Goal: Complete application form

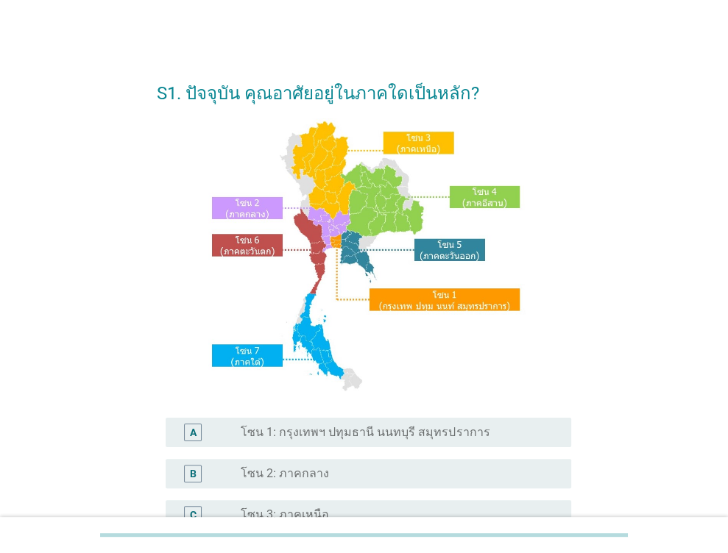
scroll to position [1108, 0]
click at [382, 437] on label "โซน 1: กรุงเทพฯ ปทุมธานี นนทบุรี สมุทรปราการ" at bounding box center [365, 432] width 249 height 15
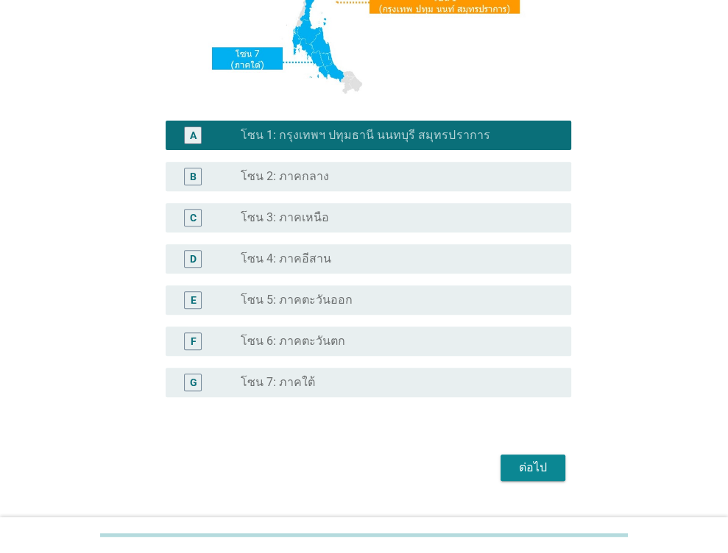
scroll to position [330, 0]
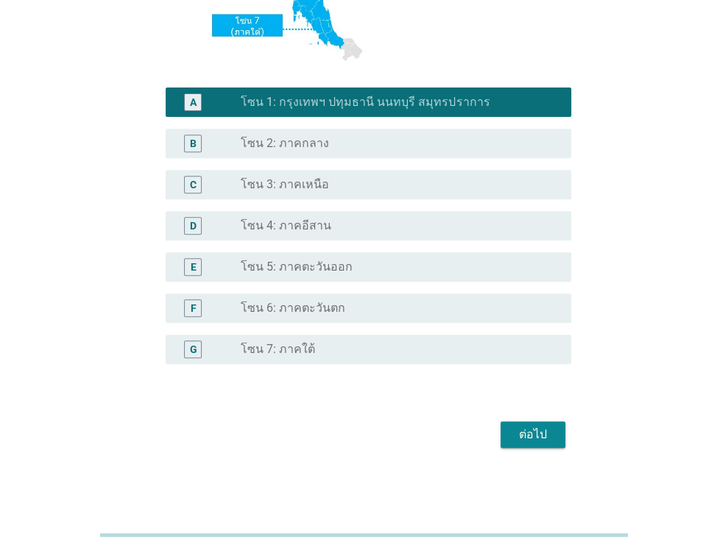
click at [541, 433] on div "ต่อไป" at bounding box center [532, 435] width 41 height 18
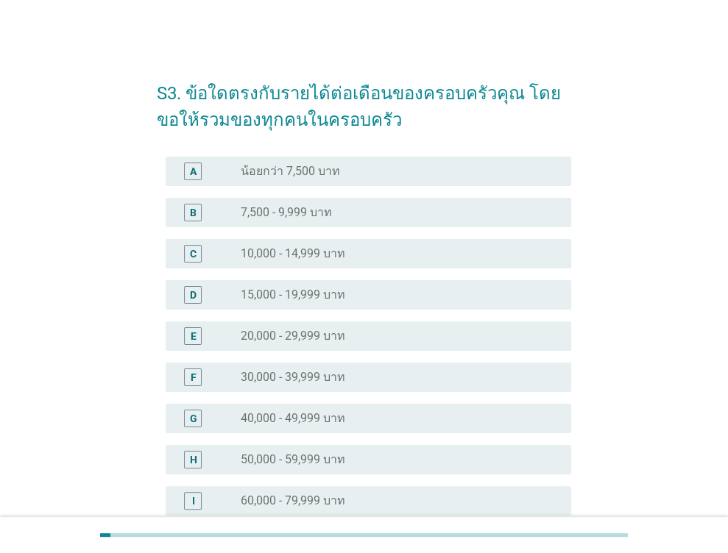
click at [202, 420] on div "G" at bounding box center [193, 419] width 32 height 18
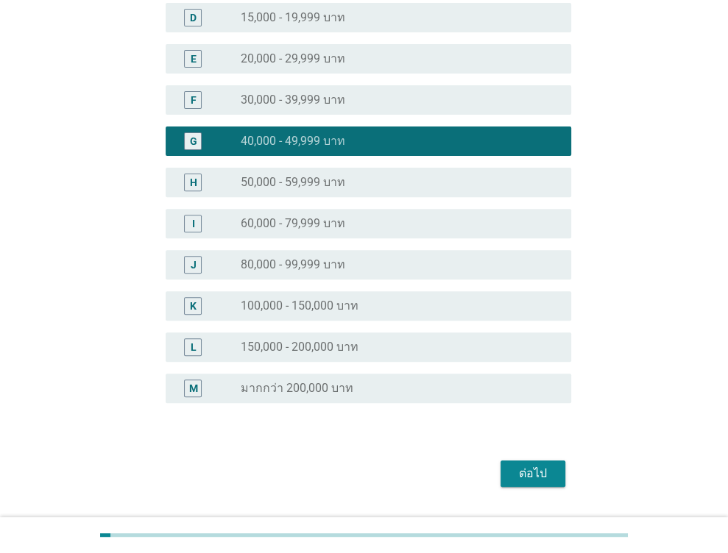
scroll to position [316, 0]
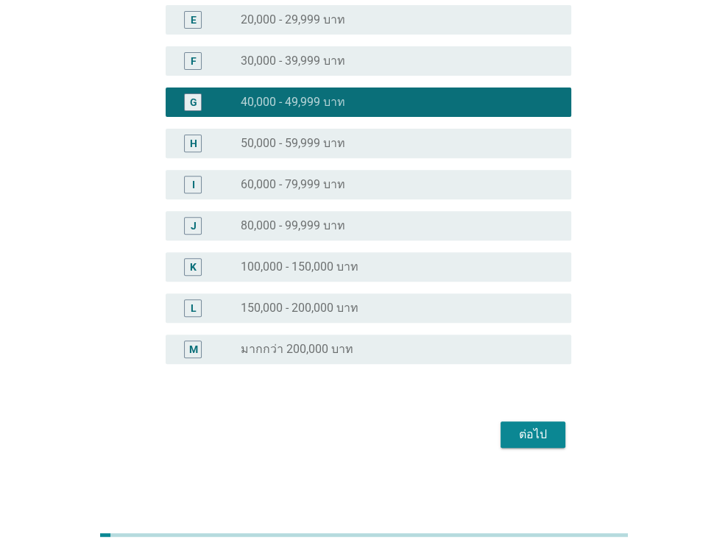
click at [527, 443] on button "ต่อไป" at bounding box center [532, 435] width 65 height 26
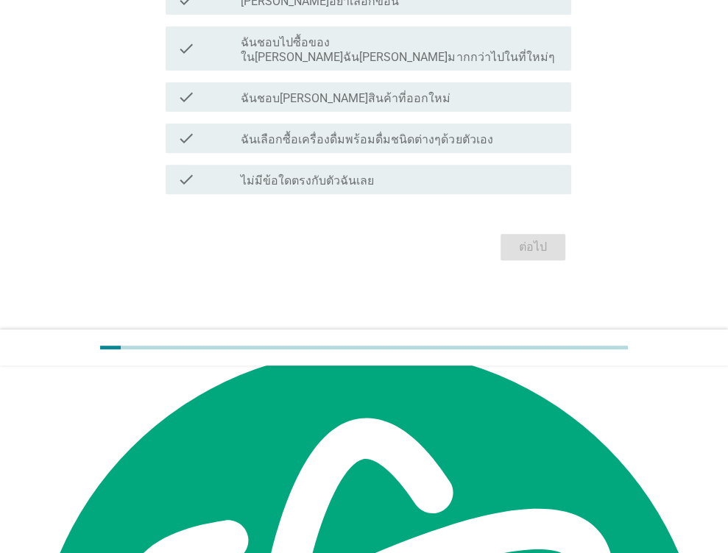
scroll to position [0, 0]
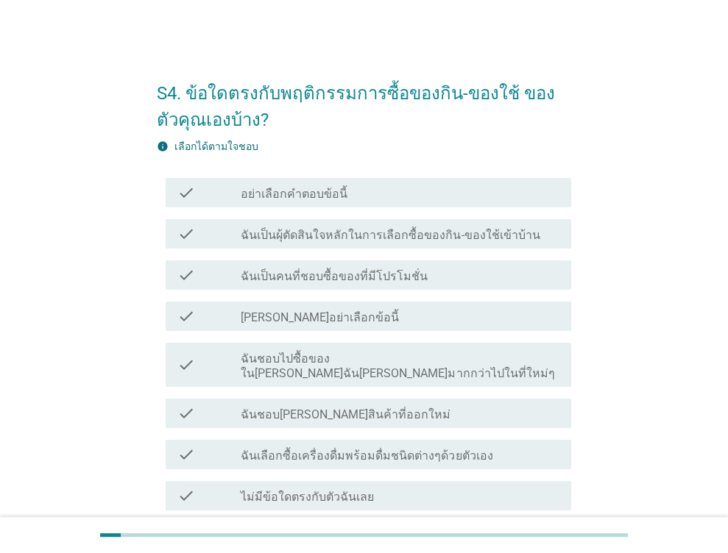
click at [295, 232] on label "ฉันเป็นผุ้ตัดสินใจหลักในการเลือกซื้อของกิน-ของใช้เข้าบ้าน" at bounding box center [390, 235] width 299 height 15
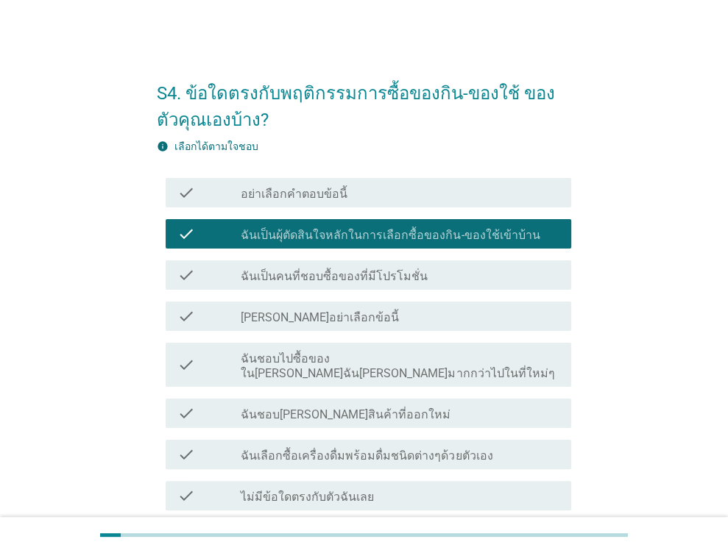
click at [349, 288] on div "check check_box_outline_blank ฉันเป็นคนที่ชอบซื้อของที่มีโปรโมชั่น" at bounding box center [368, 274] width 405 height 29
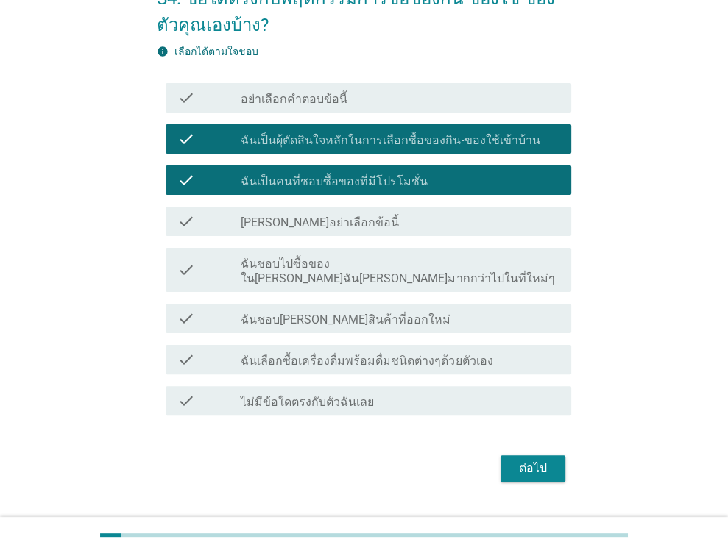
scroll to position [114, 0]
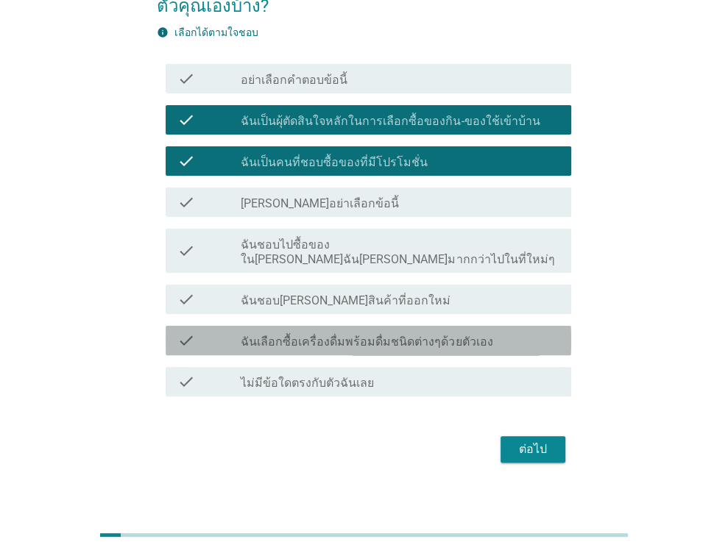
click at [346, 335] on label "ฉันเลือกซื้อเครื่องดื่มพร้อมดื่มชนิดต่างๆด้วยตัวเอง" at bounding box center [367, 342] width 252 height 15
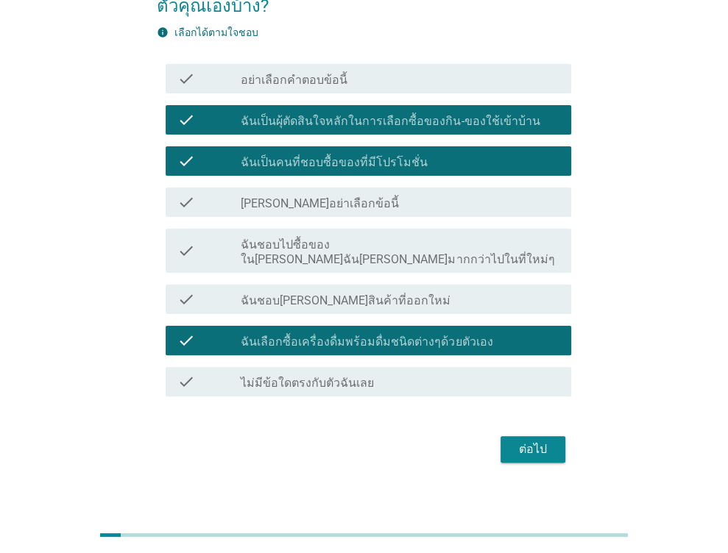
click at [550, 441] on div "ต่อไป" at bounding box center [532, 450] width 41 height 18
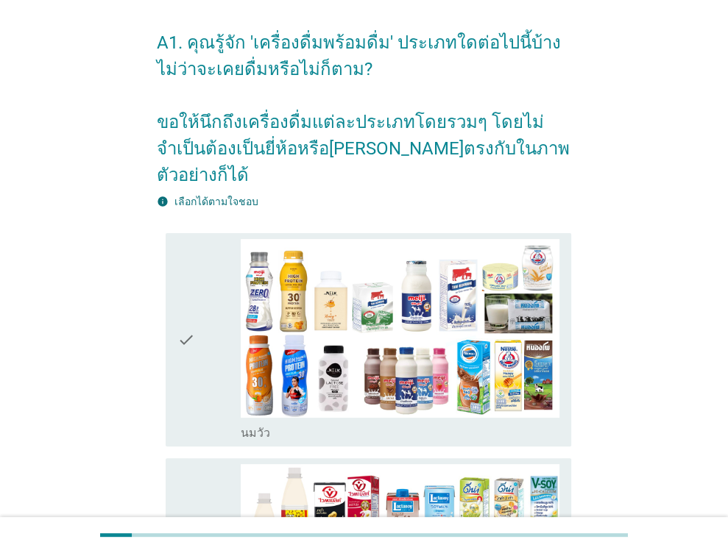
scroll to position [441, 0]
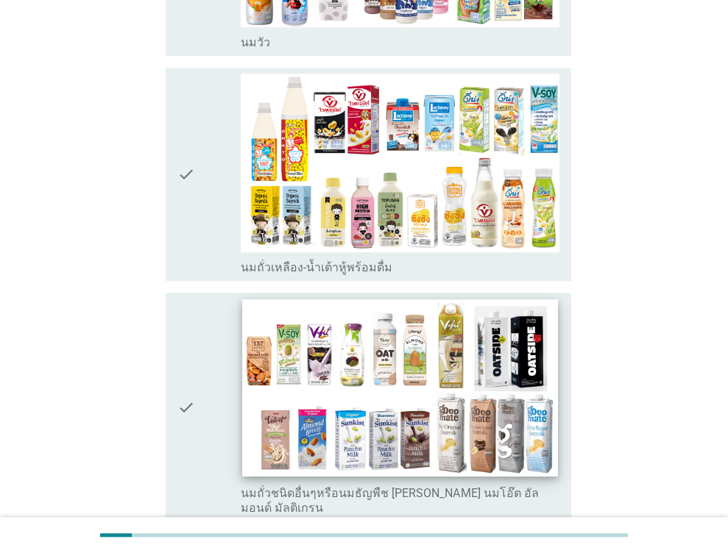
click at [412, 358] on img at bounding box center [400, 388] width 315 height 177
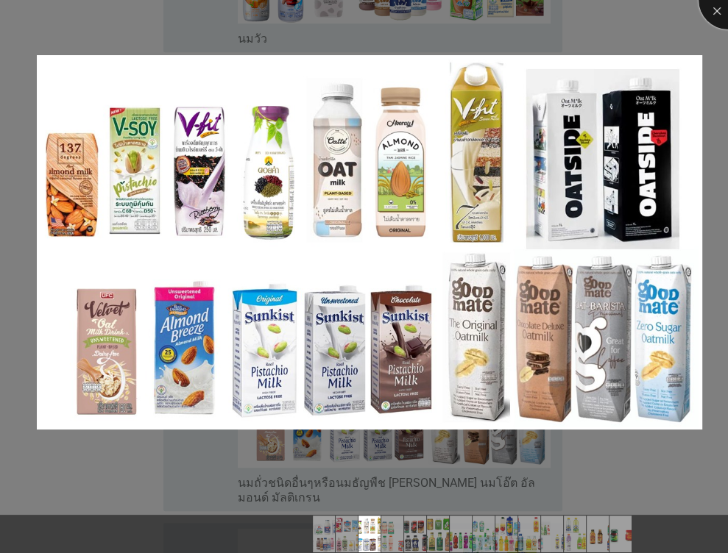
click at [709, 15] on div at bounding box center [727, 0] width 59 height 59
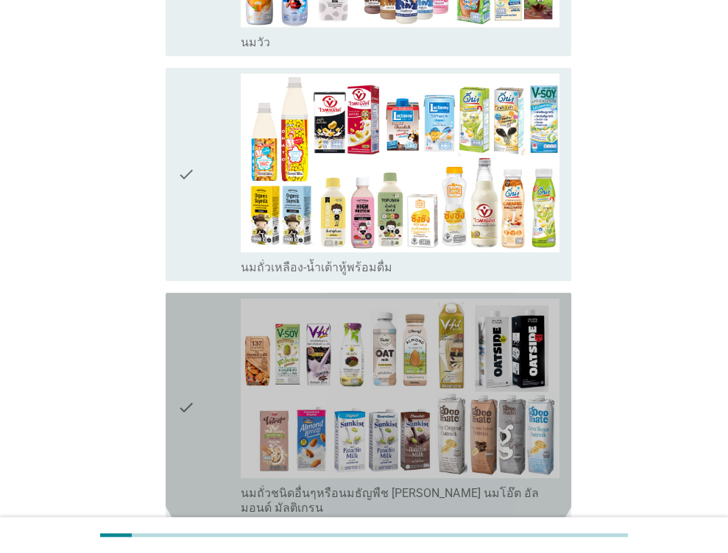
click at [185, 376] on icon "check" at bounding box center [186, 407] width 18 height 216
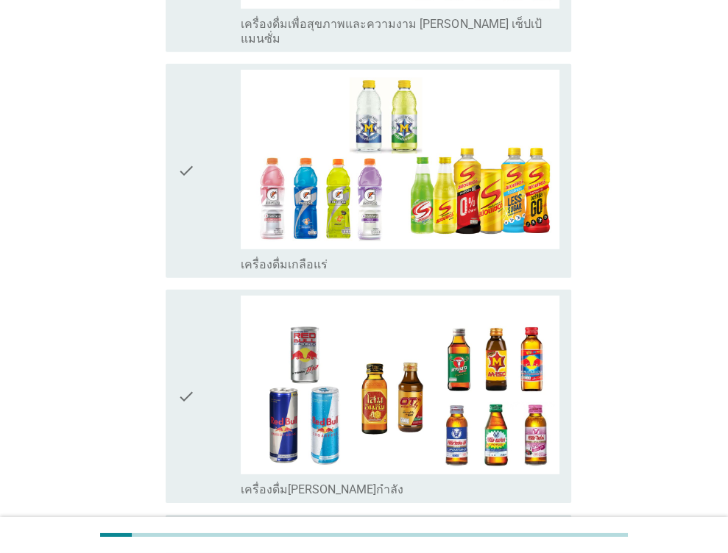
scroll to position [2796, 0]
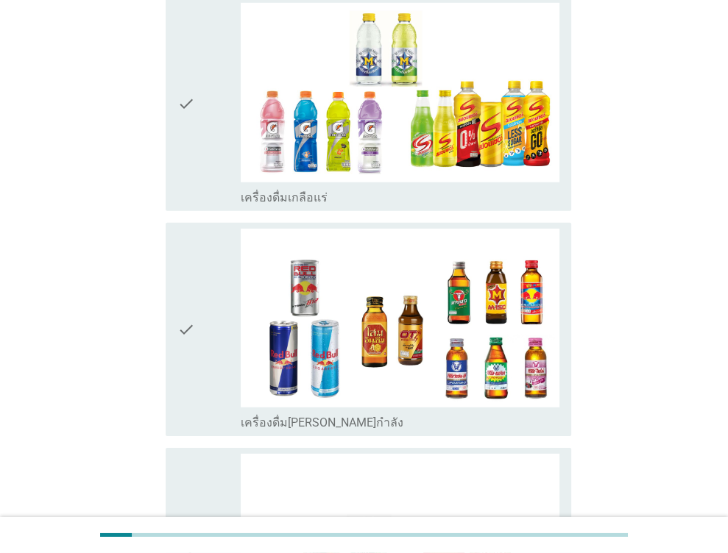
click at [183, 500] on icon "check" at bounding box center [186, 555] width 18 height 202
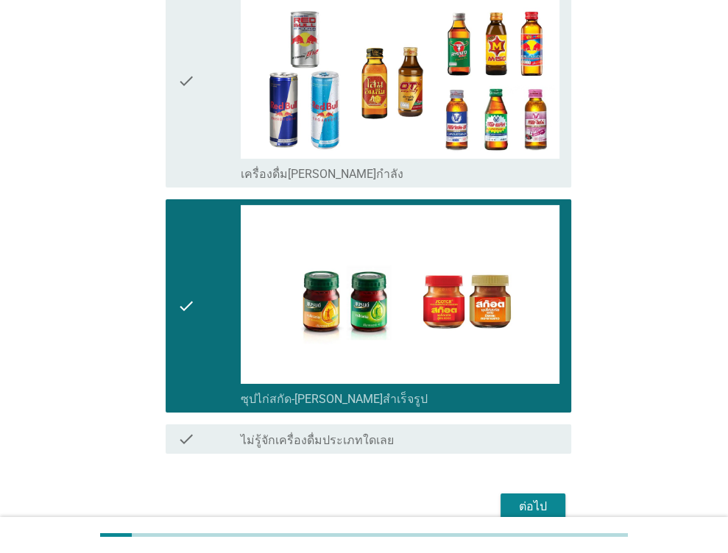
scroll to position [3055, 0]
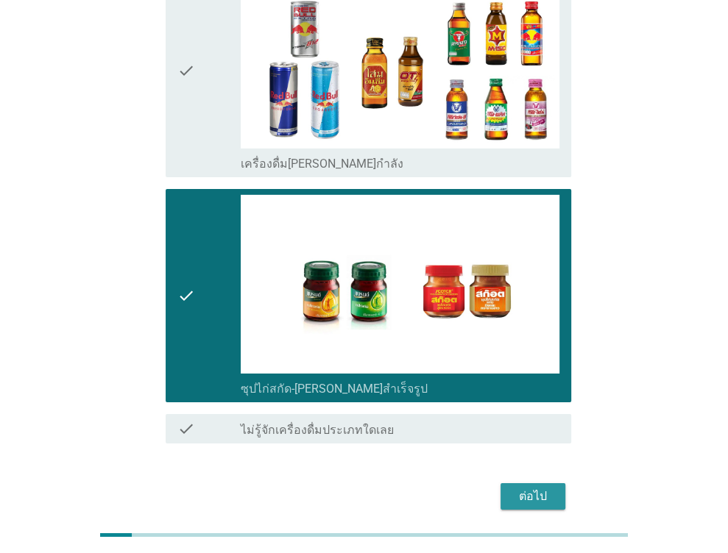
click at [528, 483] on button "ต่อไป" at bounding box center [532, 496] width 65 height 26
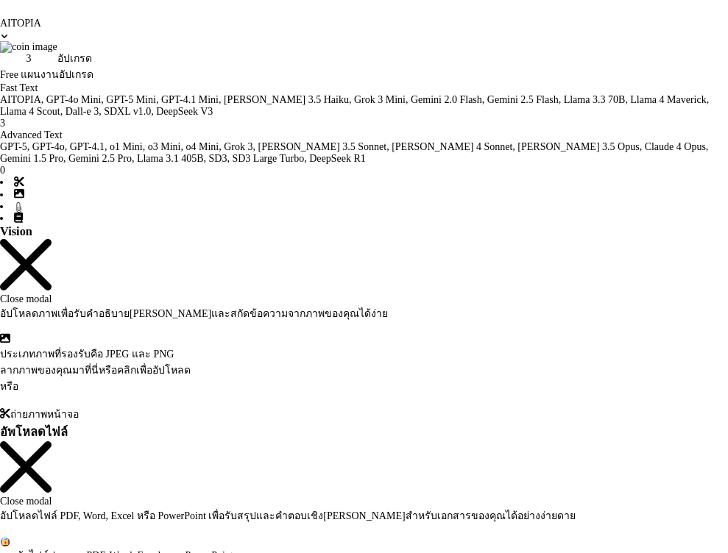
scroll to position [0, 0]
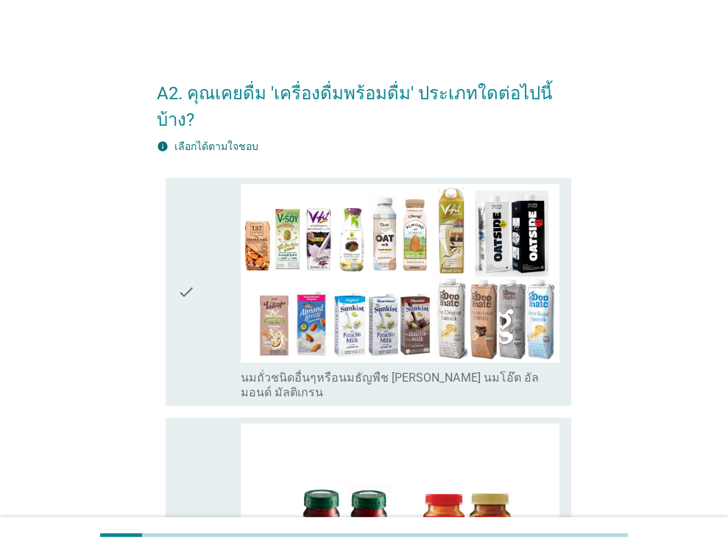
click at [197, 285] on div "check" at bounding box center [209, 292] width 64 height 216
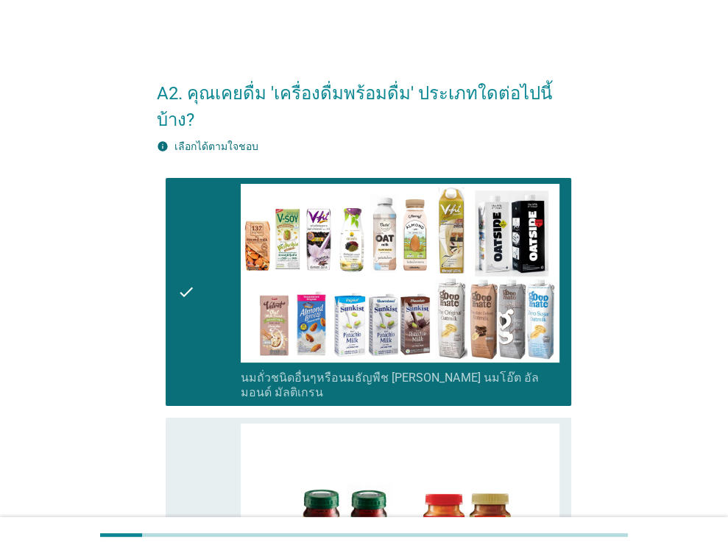
click at [189, 476] on icon "check" at bounding box center [186, 525] width 18 height 202
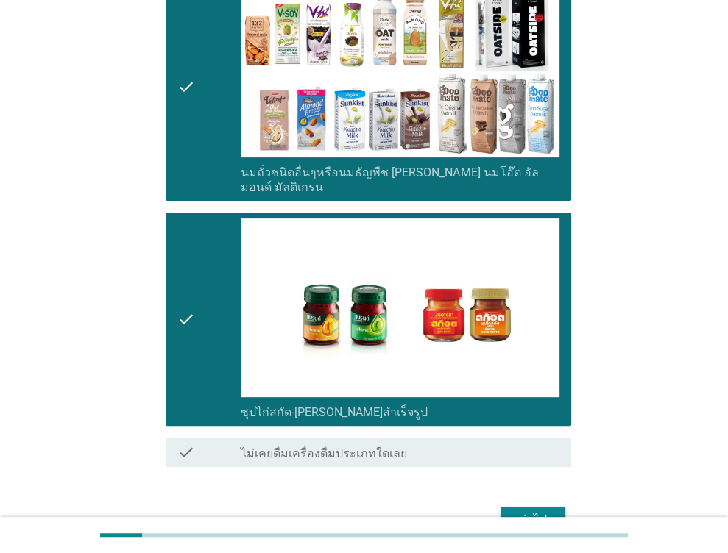
scroll to position [249, 0]
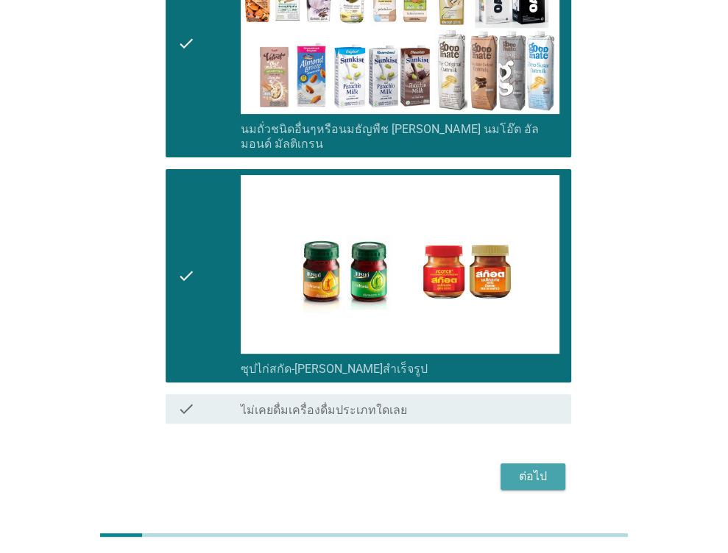
click at [527, 468] on div "ต่อไป" at bounding box center [532, 477] width 41 height 18
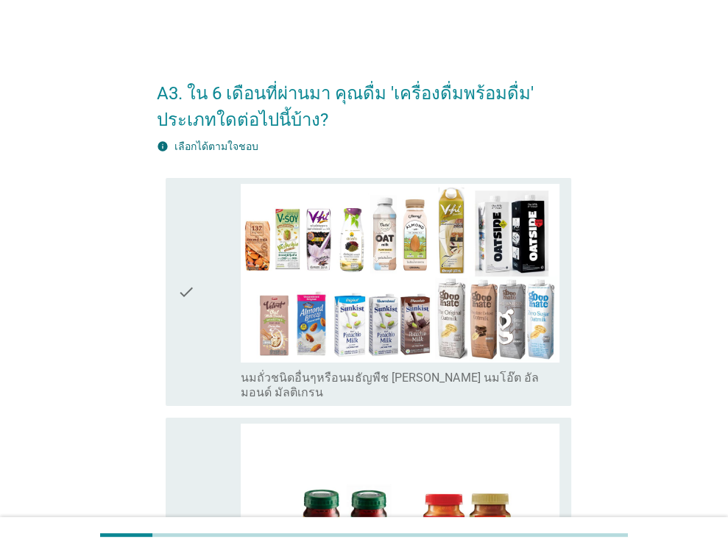
click at [193, 305] on icon "check" at bounding box center [186, 292] width 18 height 216
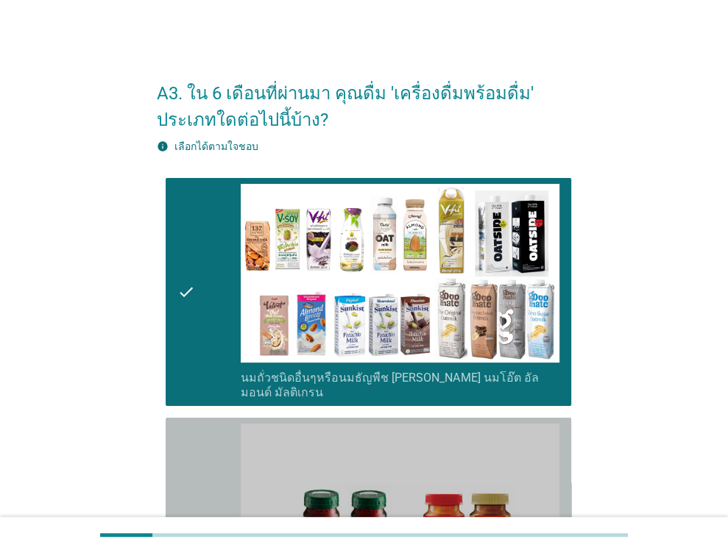
click at [185, 467] on icon "check" at bounding box center [186, 525] width 18 height 202
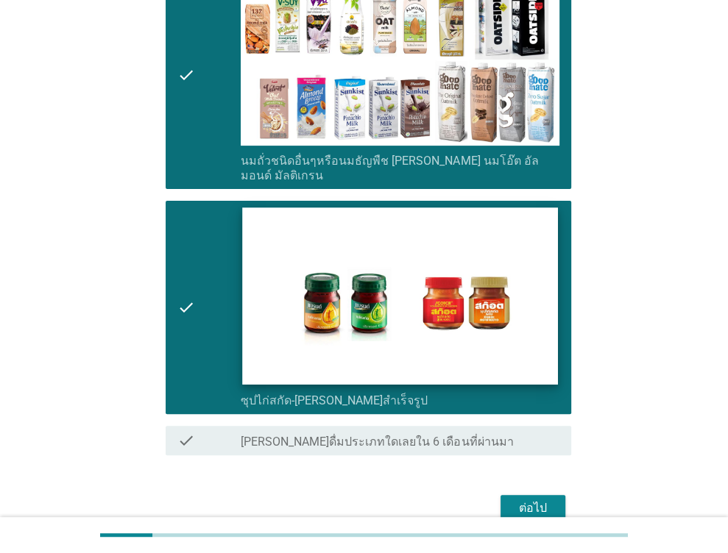
scroll to position [221, 0]
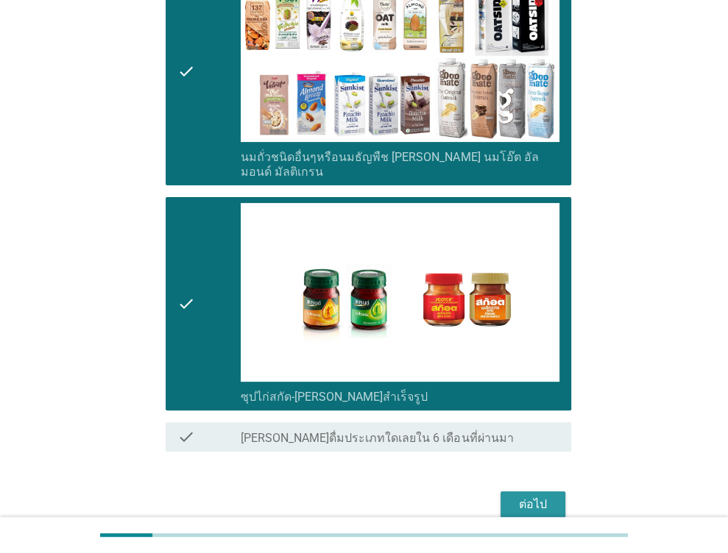
click at [546, 496] on div "ต่อไป" at bounding box center [532, 505] width 41 height 18
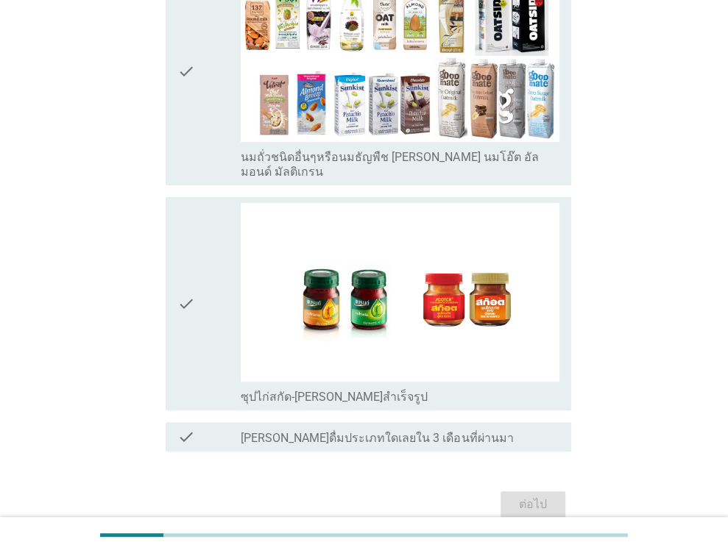
scroll to position [0, 0]
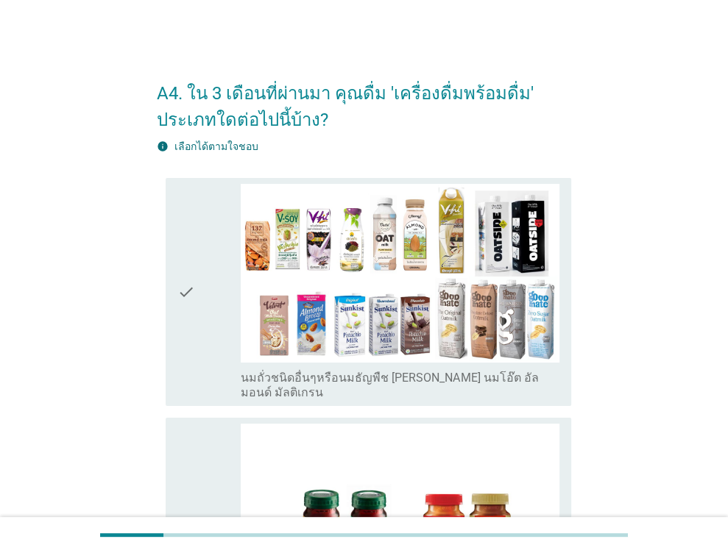
click at [206, 291] on div "check" at bounding box center [209, 292] width 64 height 216
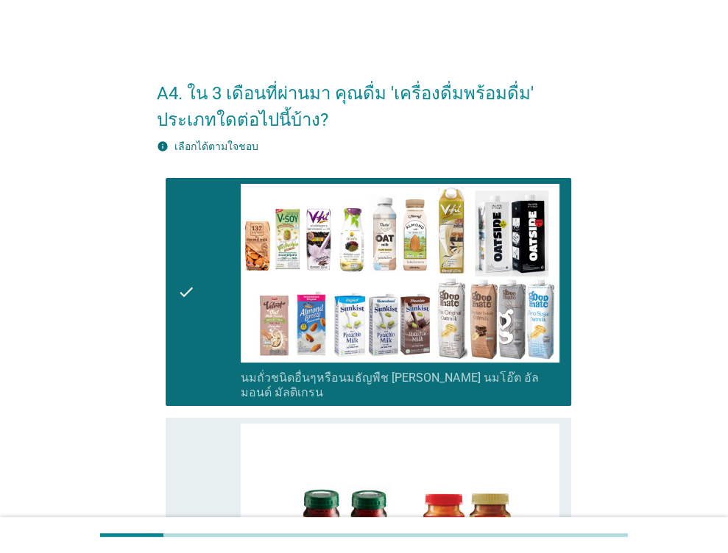
click at [185, 479] on icon "check" at bounding box center [186, 525] width 18 height 202
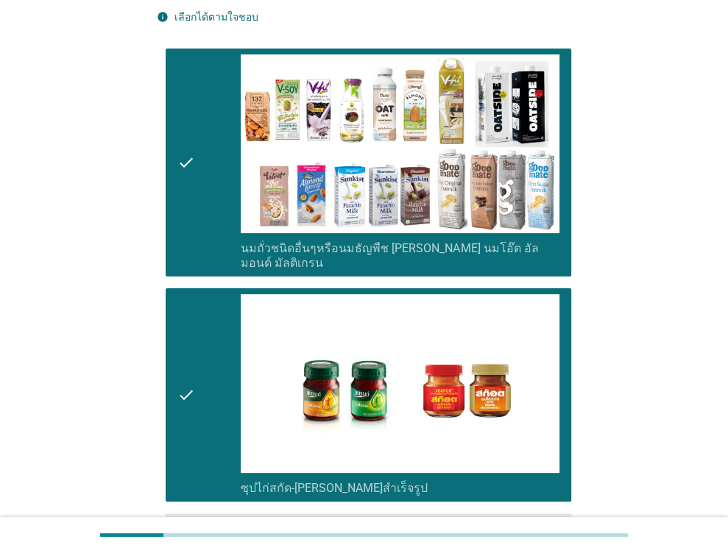
scroll to position [275, 0]
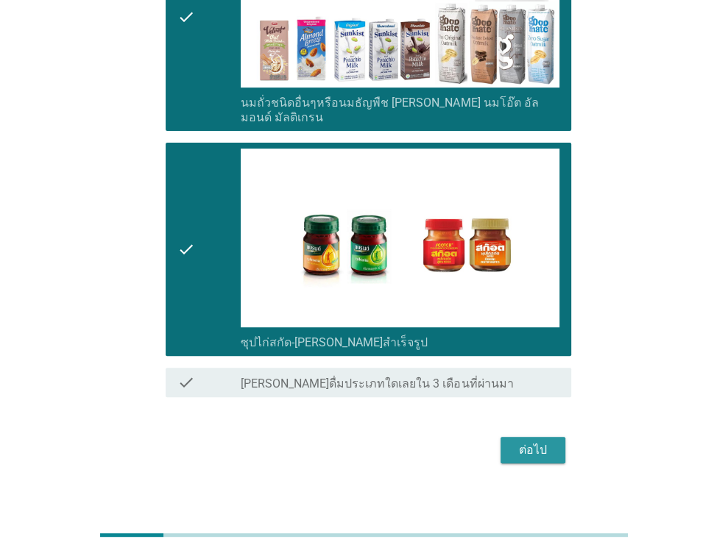
click at [539, 441] on div "ต่อไป" at bounding box center [532, 450] width 41 height 18
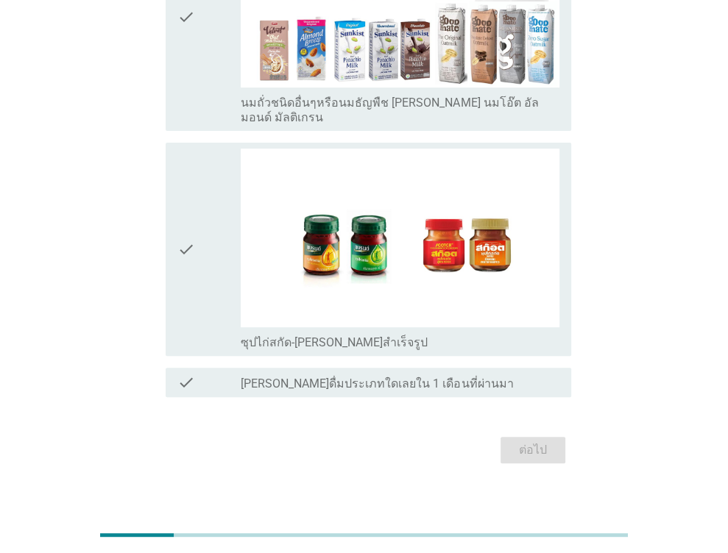
click at [196, 214] on div "check" at bounding box center [209, 250] width 64 height 202
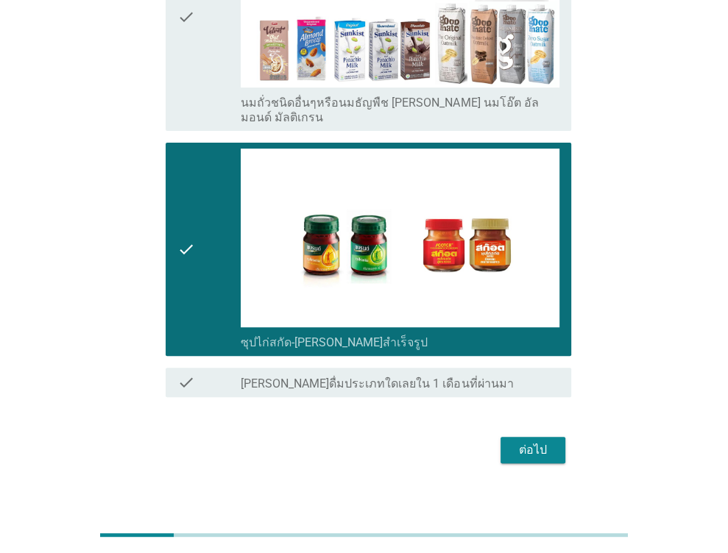
click at [536, 441] on div "ต่อไป" at bounding box center [532, 450] width 41 height 18
